Goal: Find specific page/section: Find specific page/section

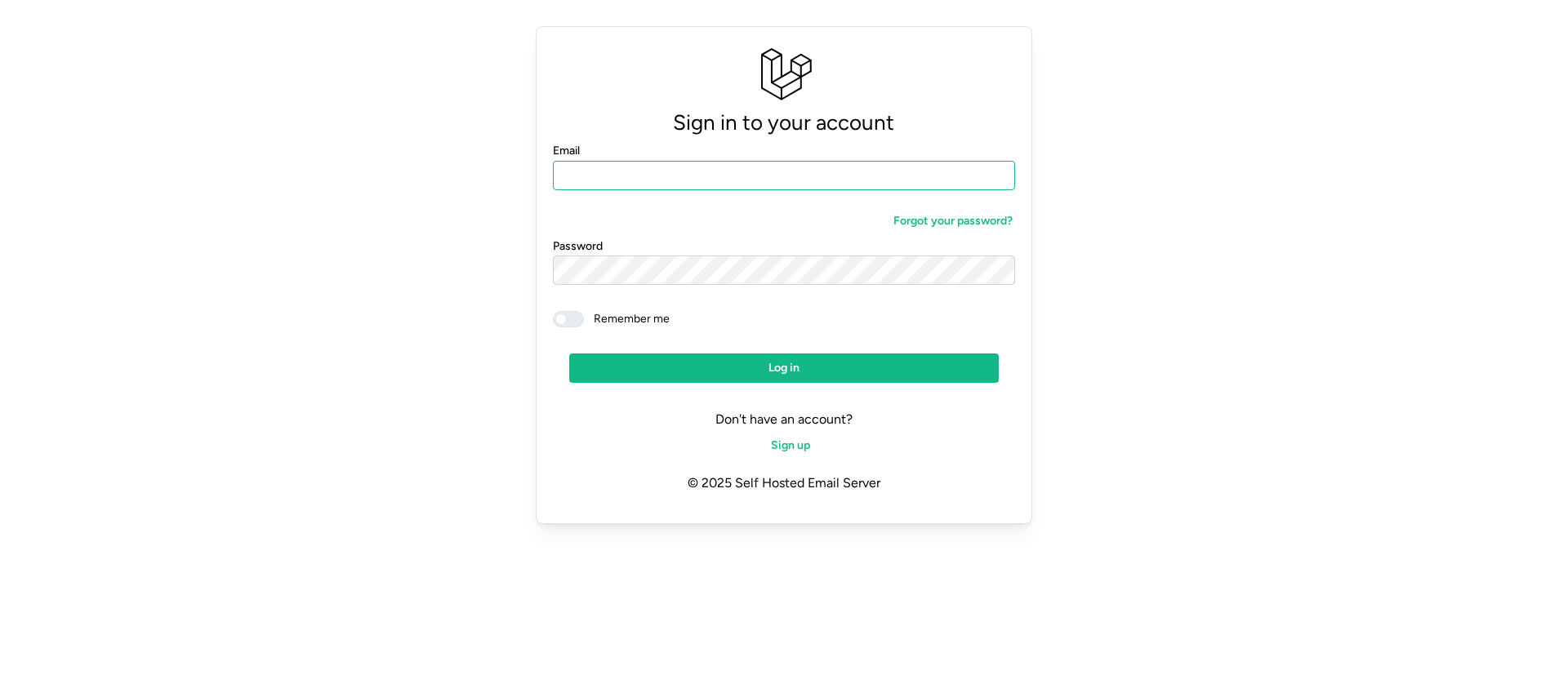
drag, startPoint x: 783, startPoint y: 184, endPoint x: 826, endPoint y: 185, distance: 43.3
click at [785, 184] on input "Email" at bounding box center [784, 175] width 462 height 29
click at [0, 550] on com-1password-button at bounding box center [0, 550] width 0 height 0
click at [1359, 250] on div "Sign in to your account Email Forgot your password? Password Remember me Log in…" at bounding box center [784, 275] width 1529 height 511
click at [719, 170] on input "Email" at bounding box center [784, 175] width 462 height 29
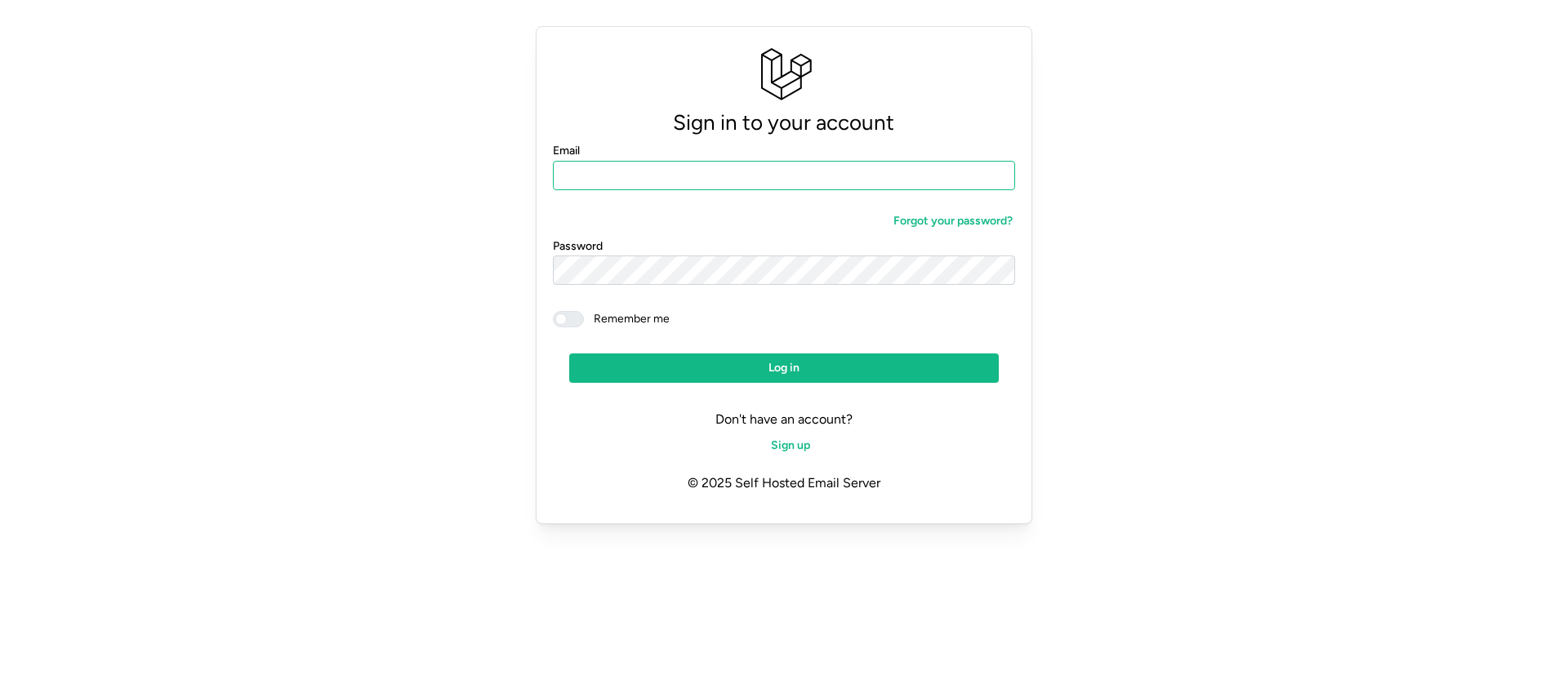
type input "**********"
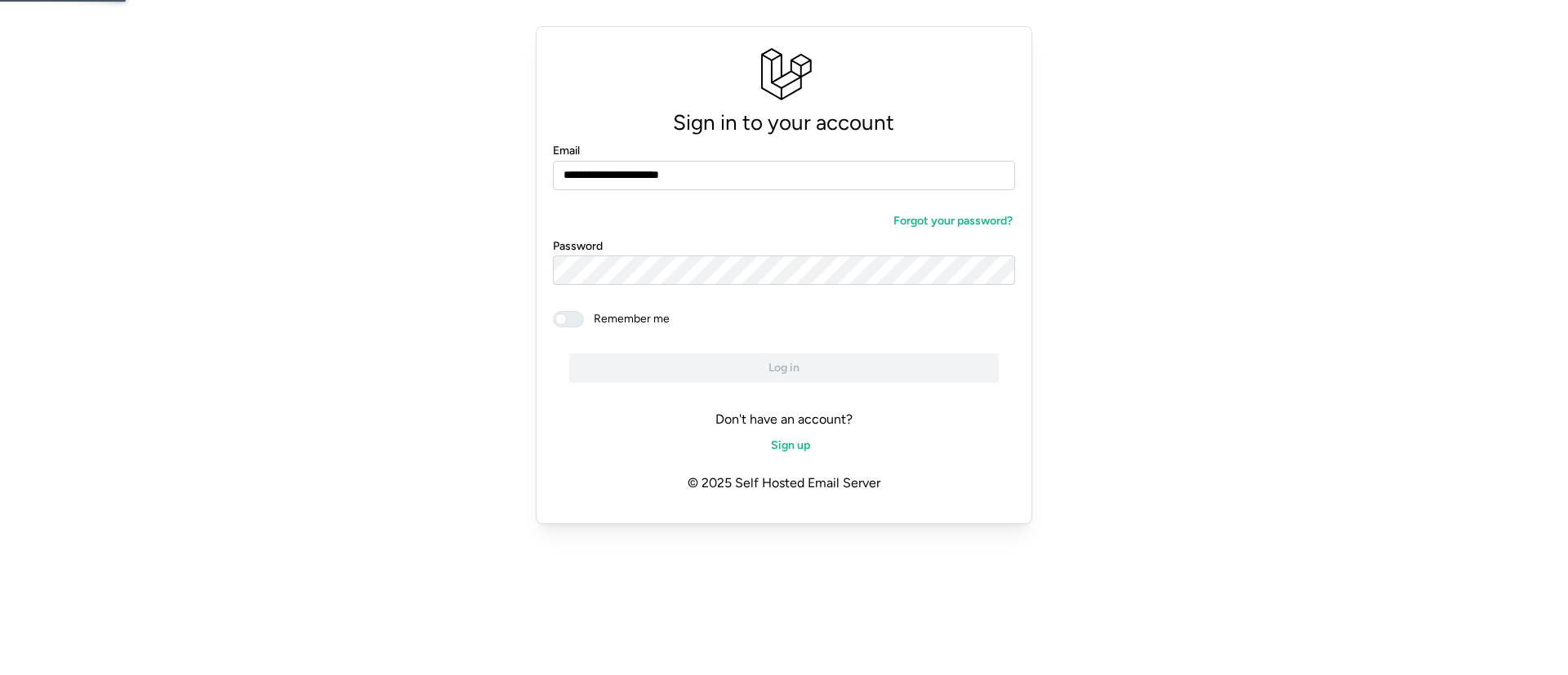
click at [559, 320] on span at bounding box center [560, 319] width 11 height 11
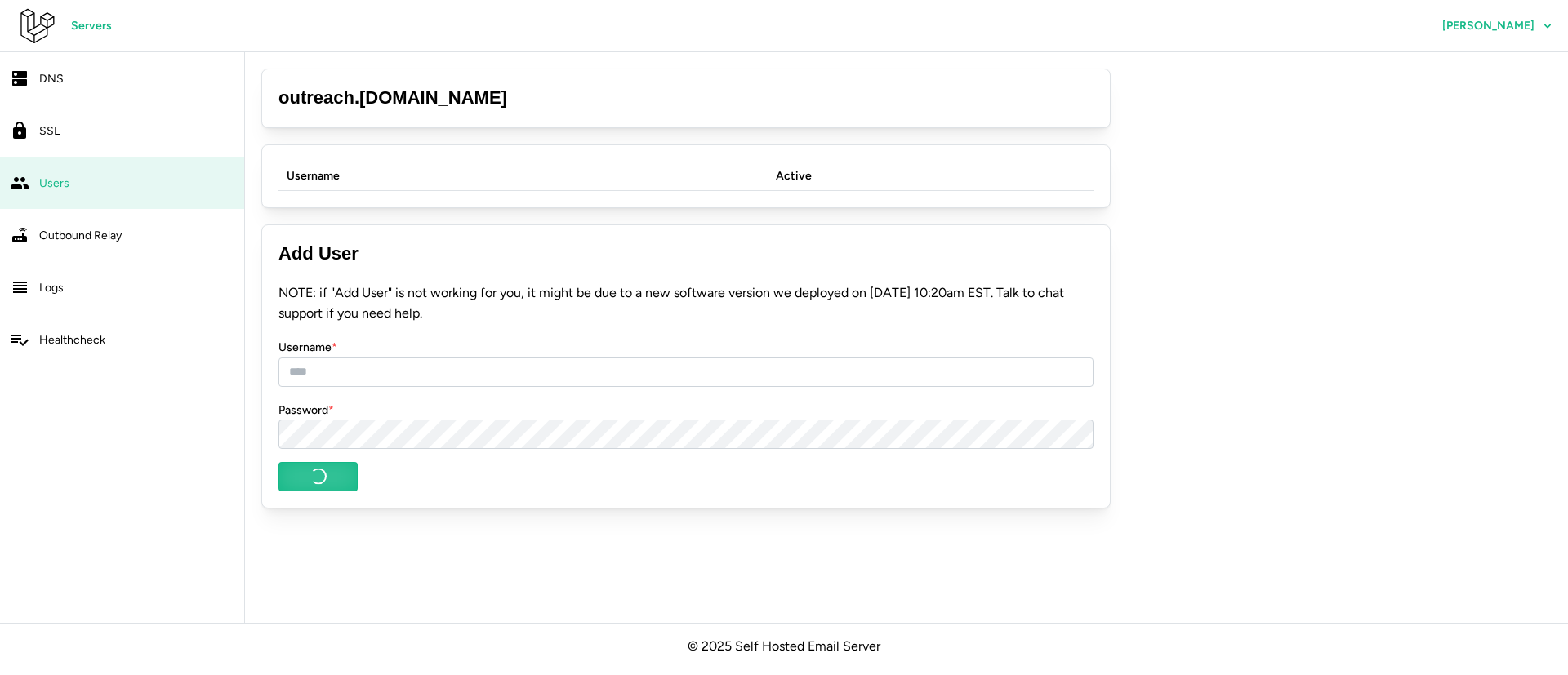
click at [105, 24] on span "Servers" at bounding box center [91, 26] width 41 height 28
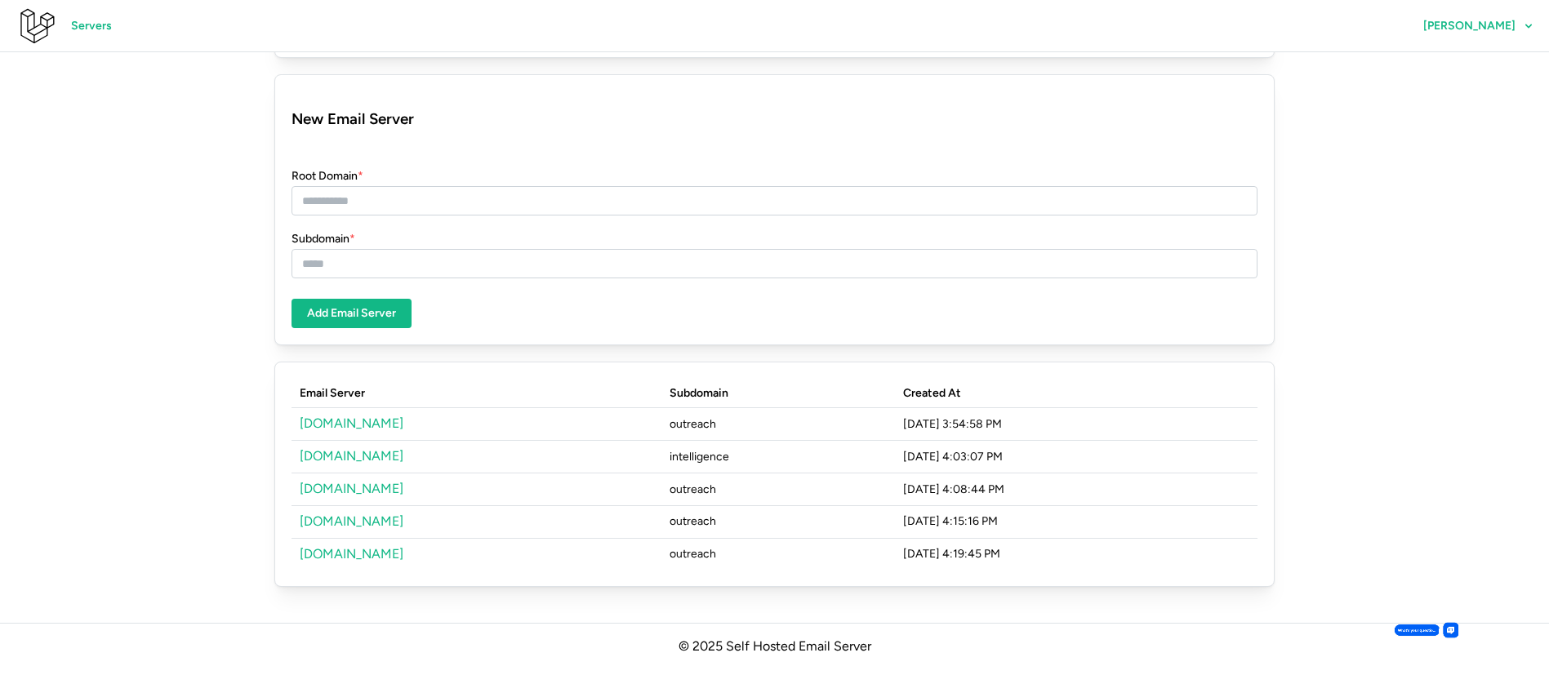
scroll to position [260, 0]
